Goal: Task Accomplishment & Management: Complete application form

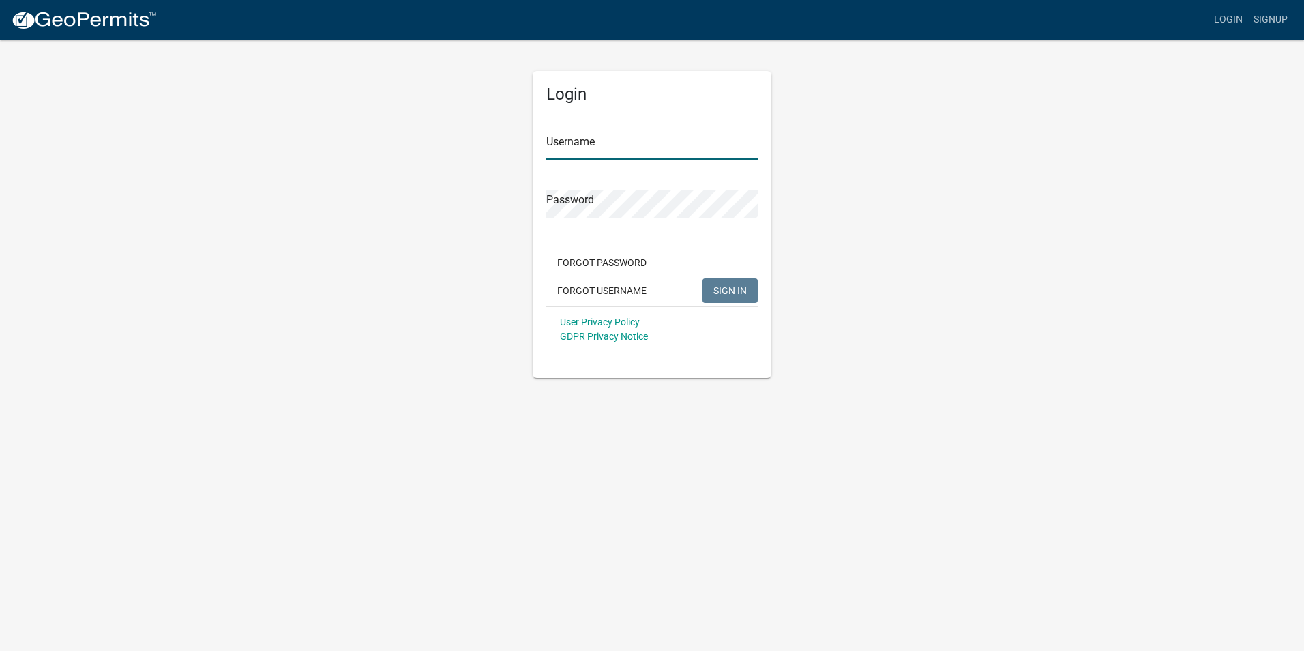
type input "WCA Group LLC"
click at [722, 304] on div "Forgot Password Forgot Username SIGN IN" at bounding box center [651, 278] width 211 height 56
click at [729, 290] on span "SIGN IN" at bounding box center [730, 289] width 33 height 11
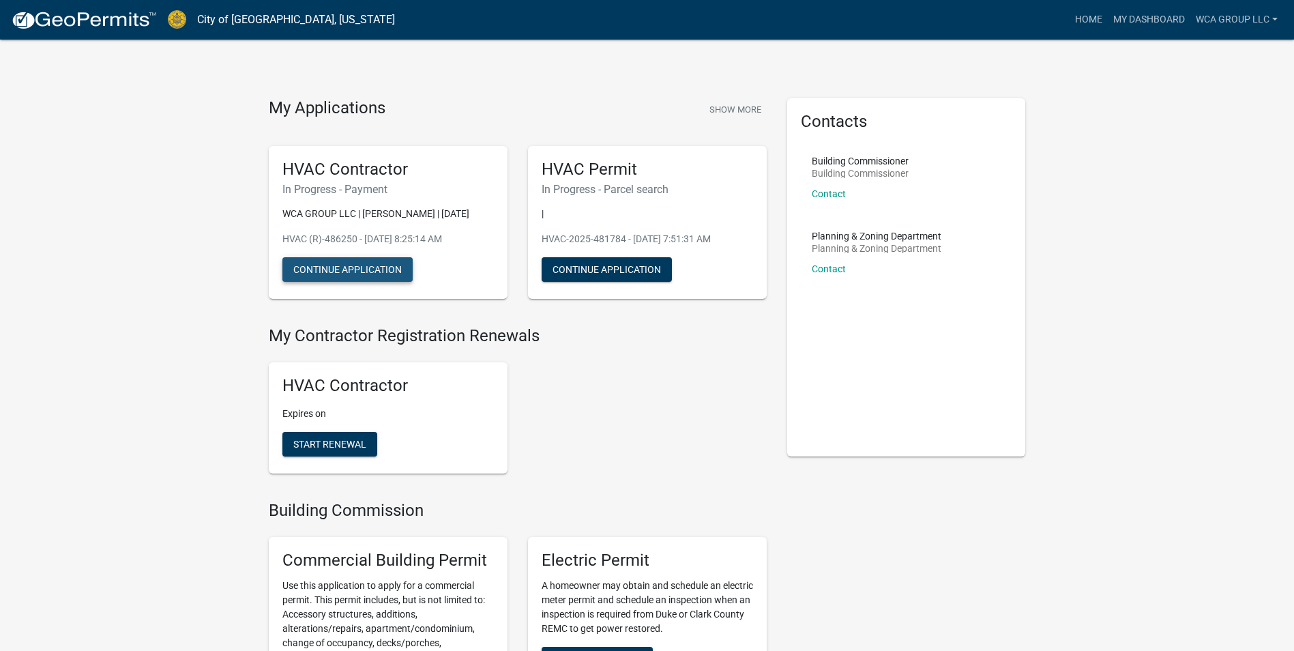
click at [370, 265] on button "Continue Application" at bounding box center [347, 269] width 130 height 25
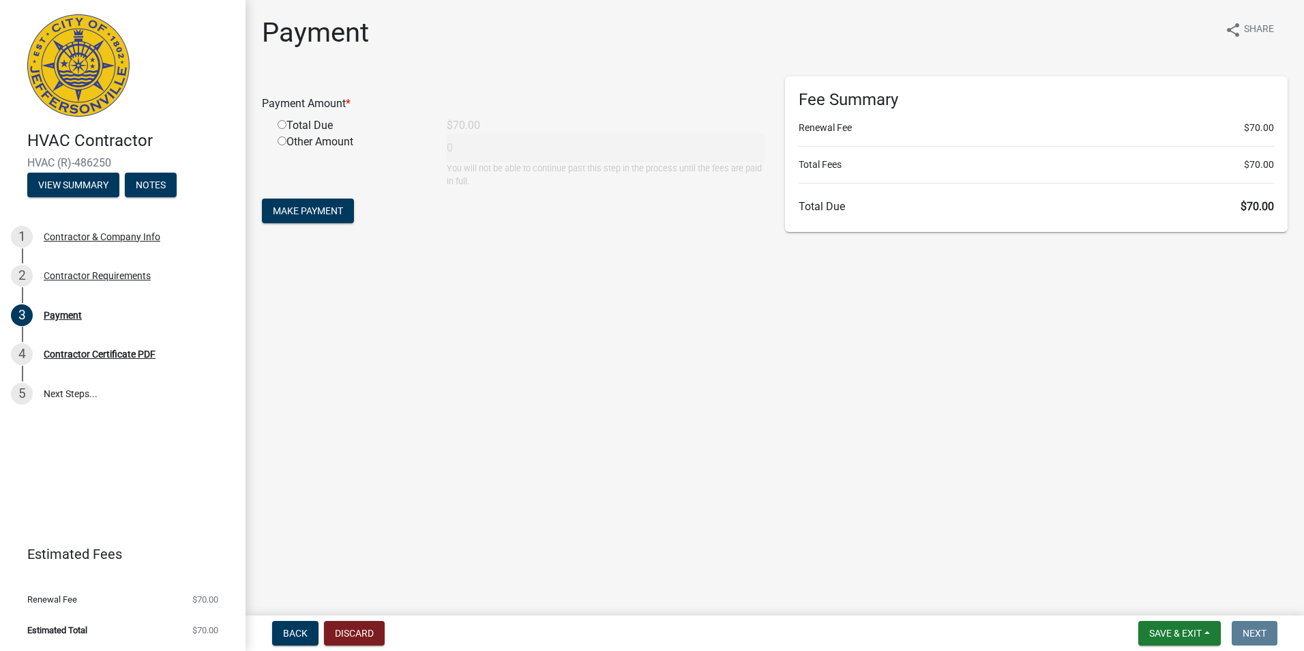
click at [321, 125] on div "Total Due" at bounding box center [351, 125] width 169 height 16
click at [285, 125] on input "radio" at bounding box center [282, 124] width 9 height 9
radio input "true"
type input "70"
click at [316, 211] on span "Make Payment" at bounding box center [308, 210] width 70 height 11
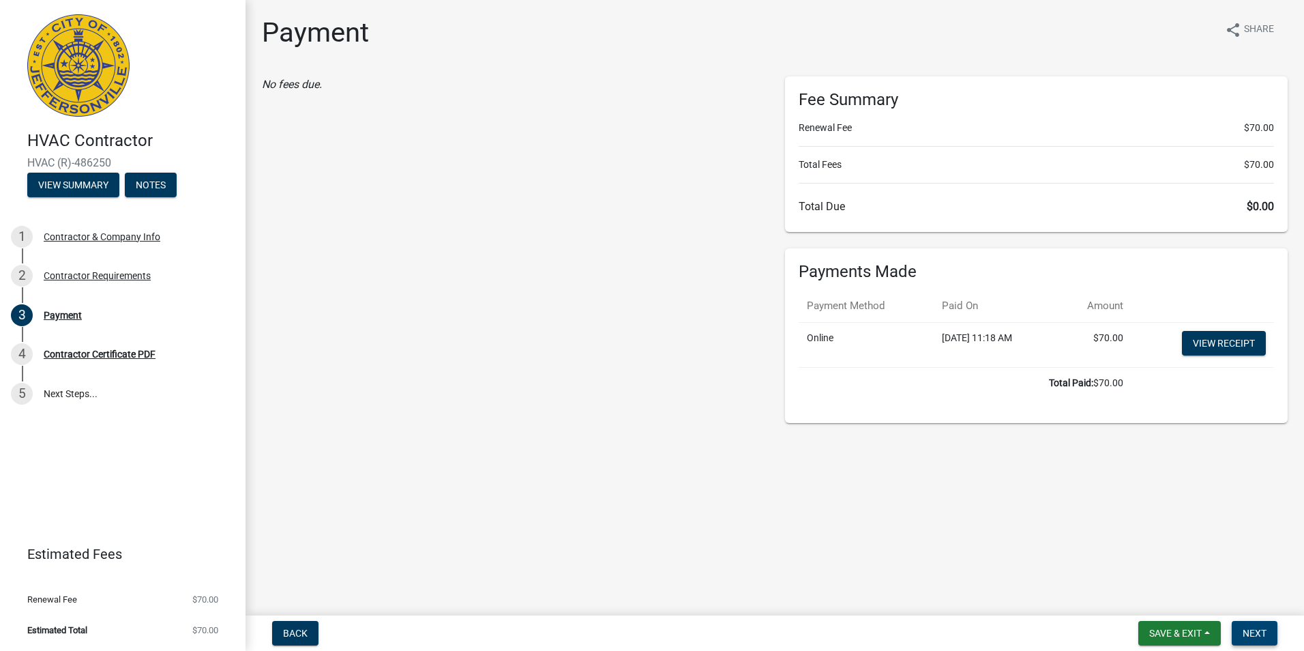
click at [1244, 632] on span "Next" at bounding box center [1255, 633] width 24 height 11
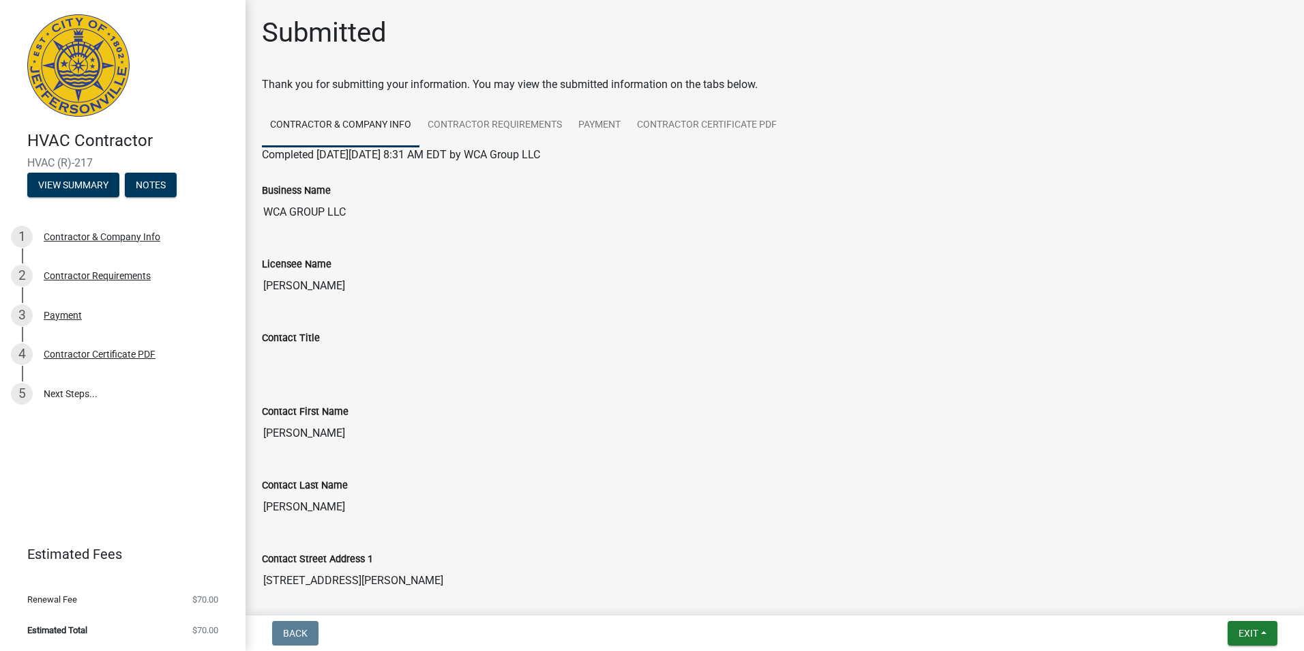
click at [907, 515] on input "[PERSON_NAME]" at bounding box center [775, 506] width 1026 height 27
click at [1235, 623] on button "Exit" at bounding box center [1253, 633] width 50 height 25
click at [1218, 600] on button "Save & Exit" at bounding box center [1222, 597] width 109 height 33
